Goal: Check status: Check status

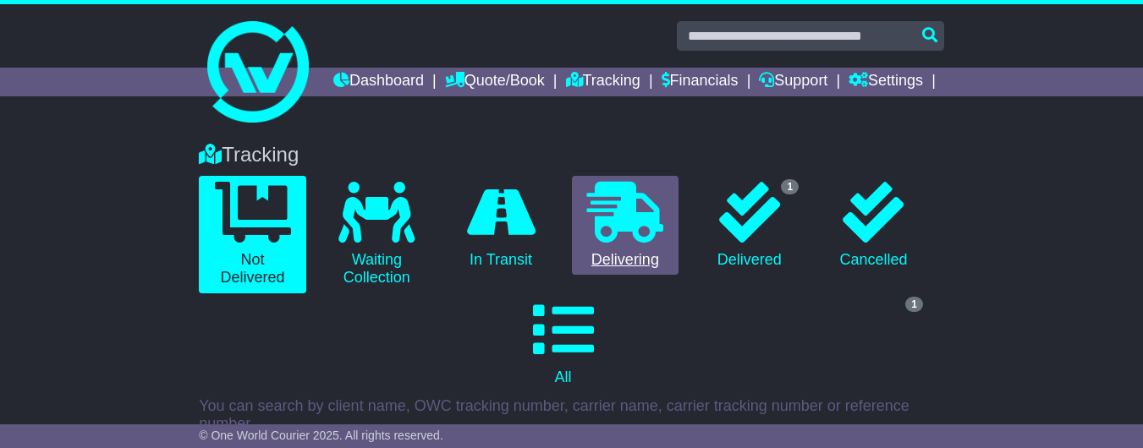
scroll to position [290, 0]
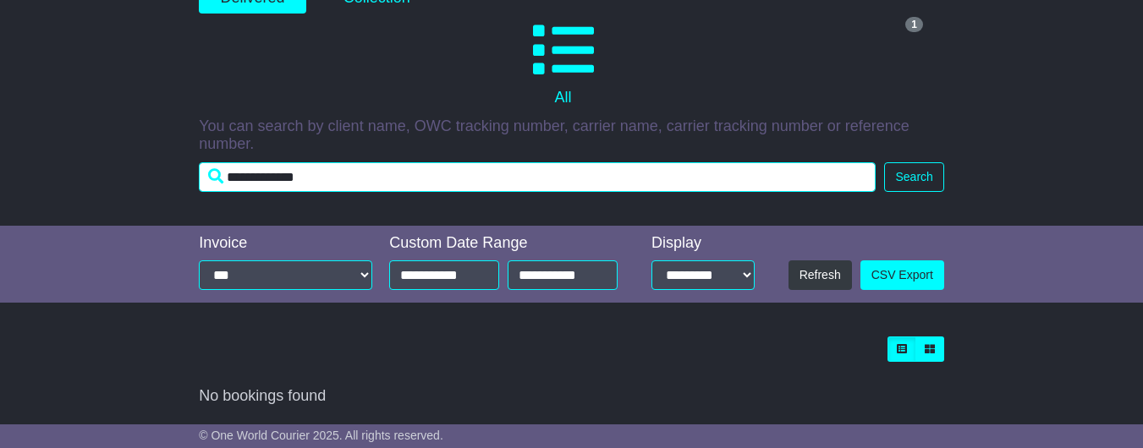
drag, startPoint x: 397, startPoint y: 178, endPoint x: 116, endPoint y: 171, distance: 280.9
click at [116, 171] on div "Tracking 0 Not Delivered 0 Waiting Collection 0 In Transit 0 Delivering 1" at bounding box center [571, 36] width 1143 height 380
paste input "text"
type input "**********"
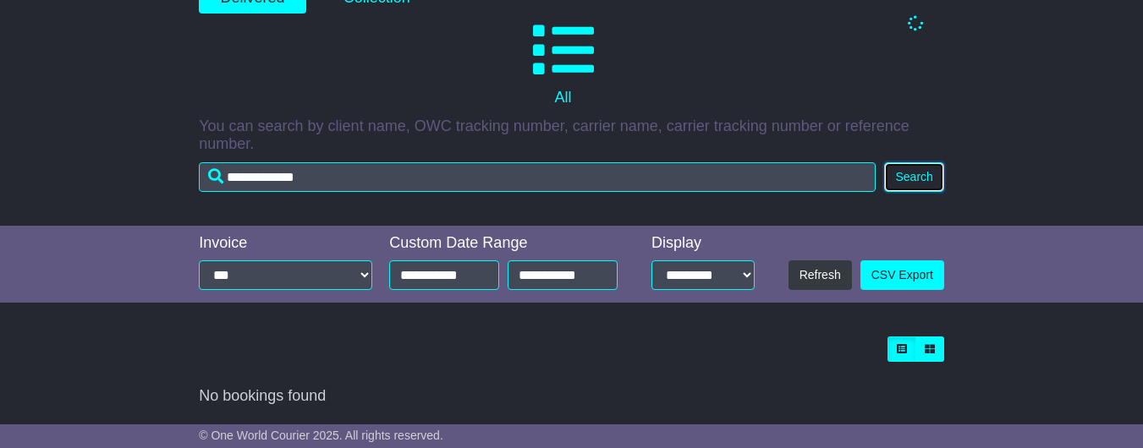
click at [906, 176] on button "Search" at bounding box center [913, 177] width 59 height 30
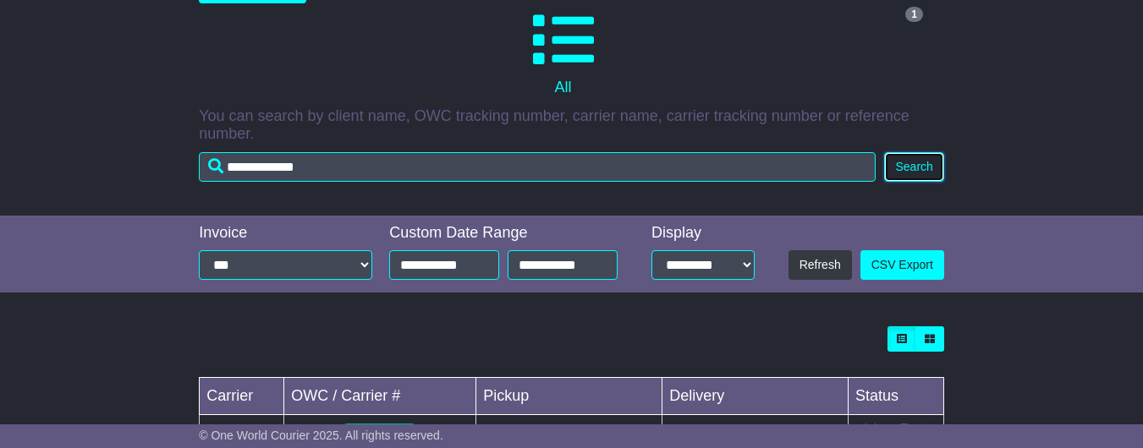
scroll to position [394, 0]
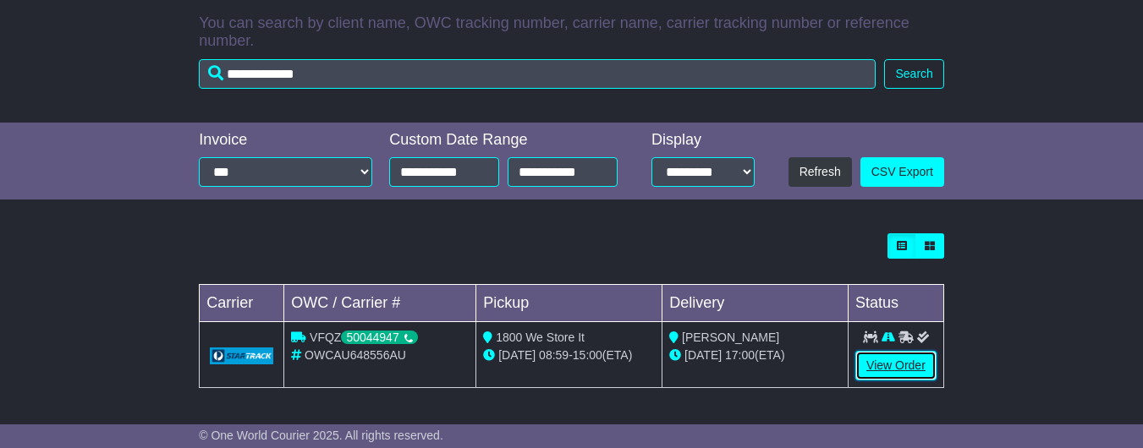
click at [876, 361] on link "View Order" at bounding box center [895, 366] width 81 height 30
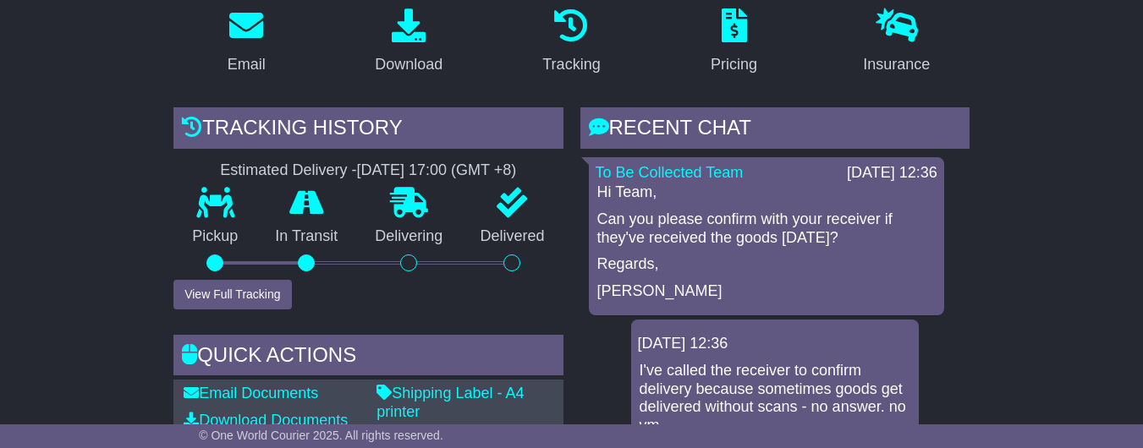
scroll to position [311, 0]
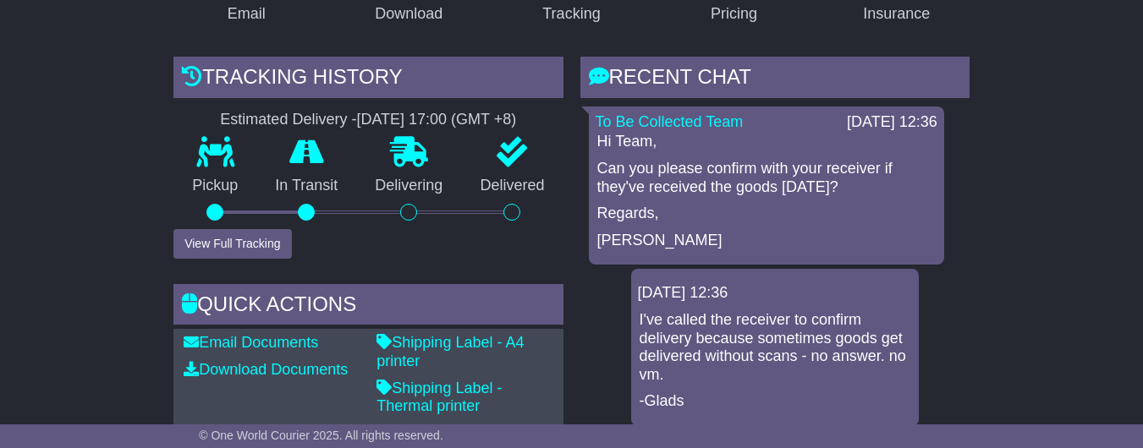
scroll to position [238, 0]
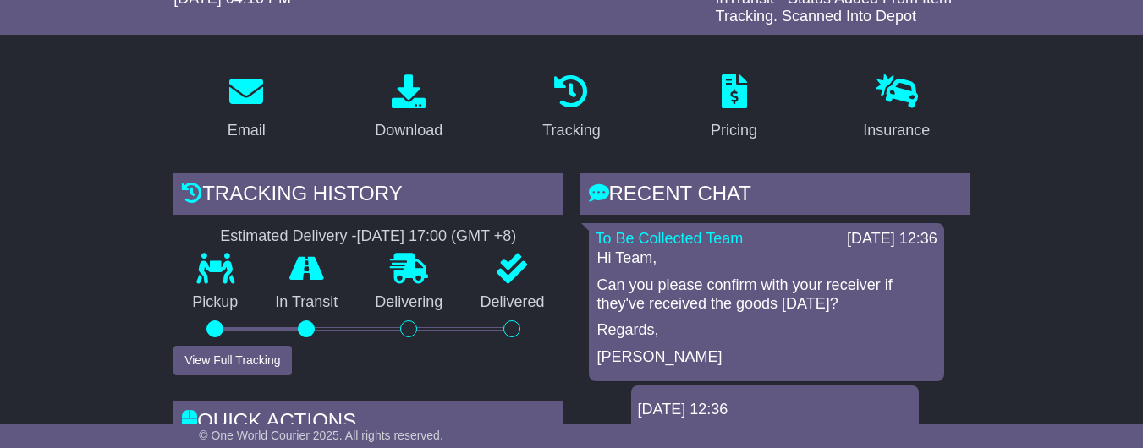
drag, startPoint x: 648, startPoint y: 309, endPoint x: 620, endPoint y: 289, distance: 34.0
click at [648, 308] on p "Can you please confirm with your receiver if they've received the goods on Frid…" at bounding box center [766, 295] width 338 height 36
drag, startPoint x: 658, startPoint y: 315, endPoint x: 760, endPoint y: 319, distance: 101.6
click at [760, 313] on p "Can you please confirm with your receiver if they've received the goods on Frid…" at bounding box center [766, 295] width 338 height 36
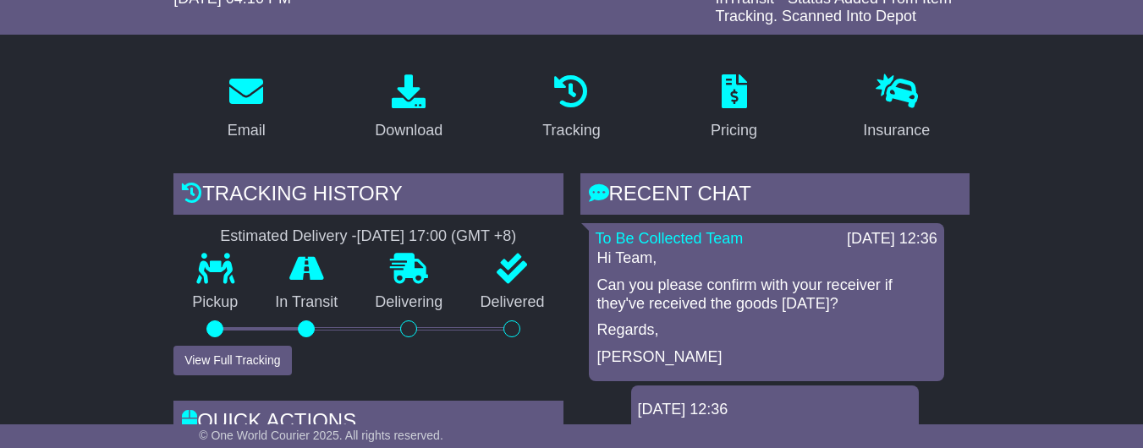
click at [705, 312] on p "Can you please confirm with your receiver if they've received the goods on Frid…" at bounding box center [766, 295] width 338 height 36
drag, startPoint x: 656, startPoint y: 319, endPoint x: 780, endPoint y: 332, distance: 125.1
click at [780, 313] on p "Can you please confirm with your receiver if they've received the goods on Frid…" at bounding box center [766, 295] width 338 height 36
copy p "please confirm with your receiver if they've received the goods on Friday"
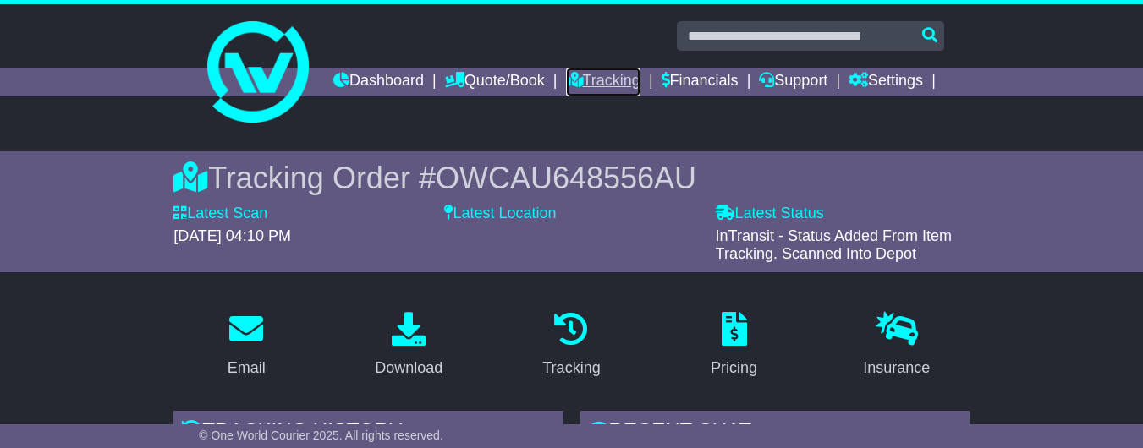
click at [640, 77] on link "Tracking" at bounding box center [603, 82] width 74 height 29
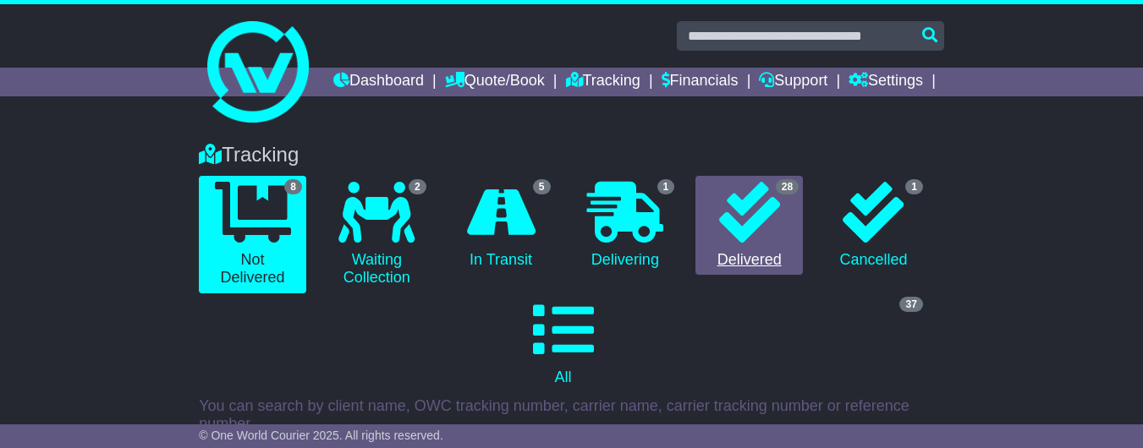
scroll to position [262, 0]
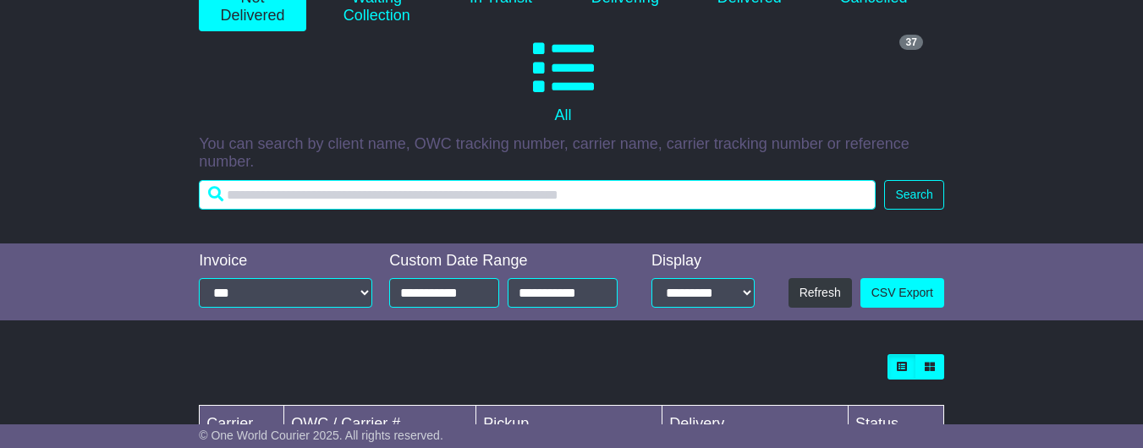
click at [494, 210] on input "text" at bounding box center [537, 195] width 677 height 30
paste input "**********"
type input "**********"
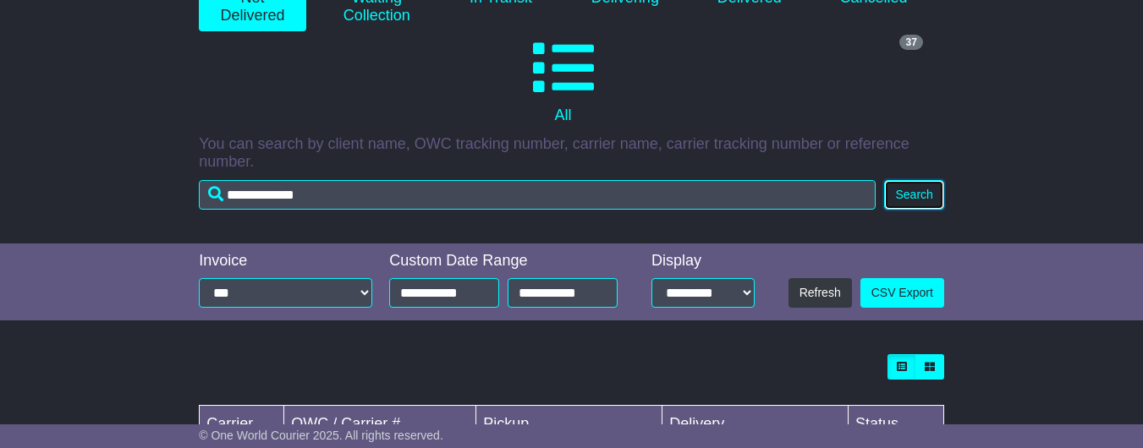
click at [919, 203] on button "Search" at bounding box center [913, 195] width 59 height 30
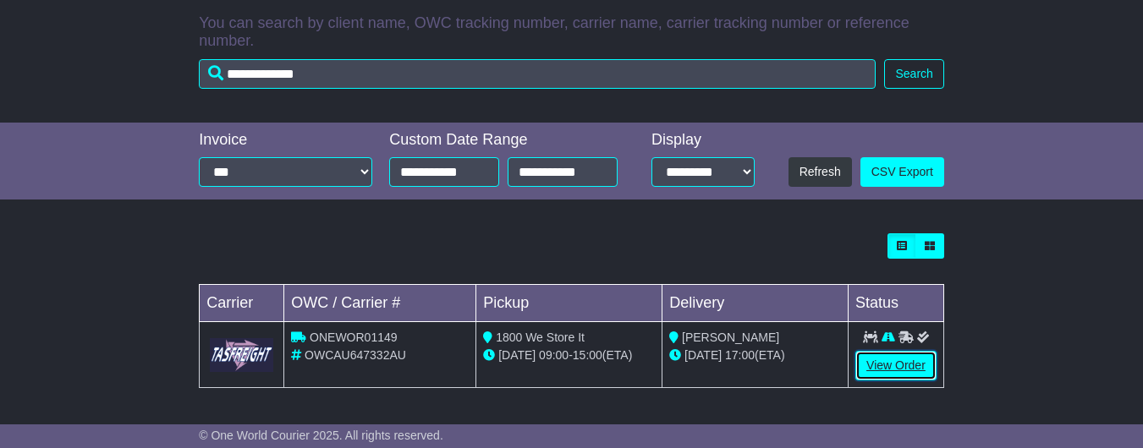
click at [904, 365] on link "View Order" at bounding box center [895, 366] width 81 height 30
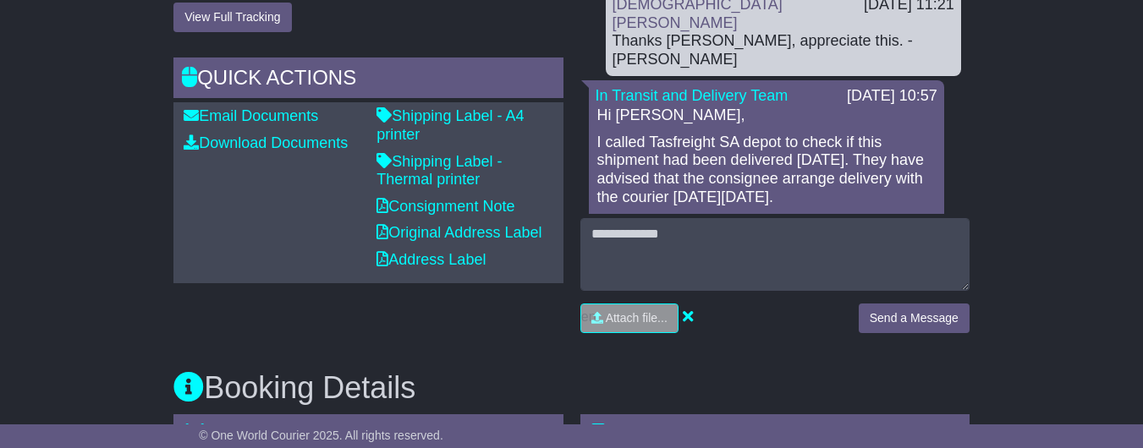
scroll to position [206, 0]
